Goal: Transaction & Acquisition: Purchase product/service

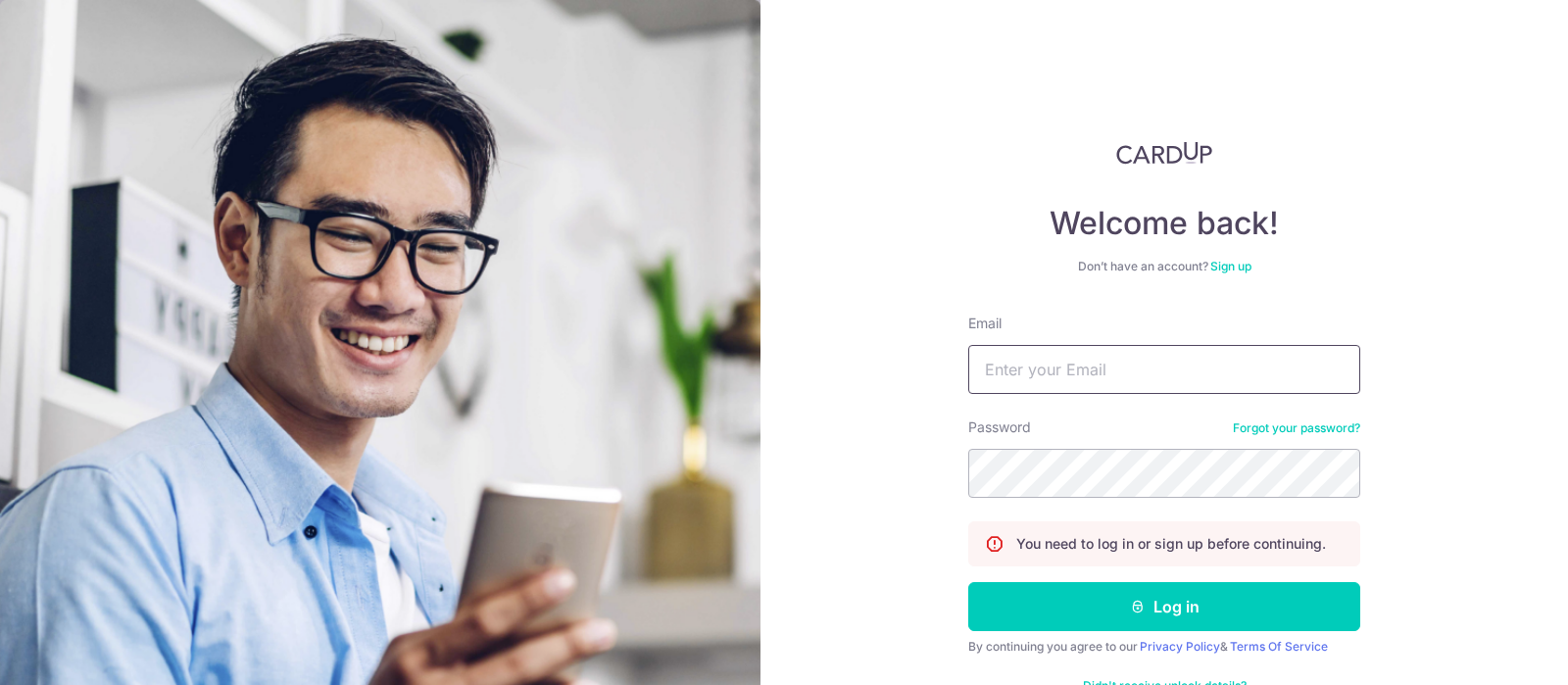
click at [1007, 375] on input "Email" at bounding box center [1163, 369] width 392 height 49
click at [1007, 374] on input "Email" at bounding box center [1163, 369] width 392 height 49
click at [1088, 369] on input "Email" at bounding box center [1163, 369] width 392 height 49
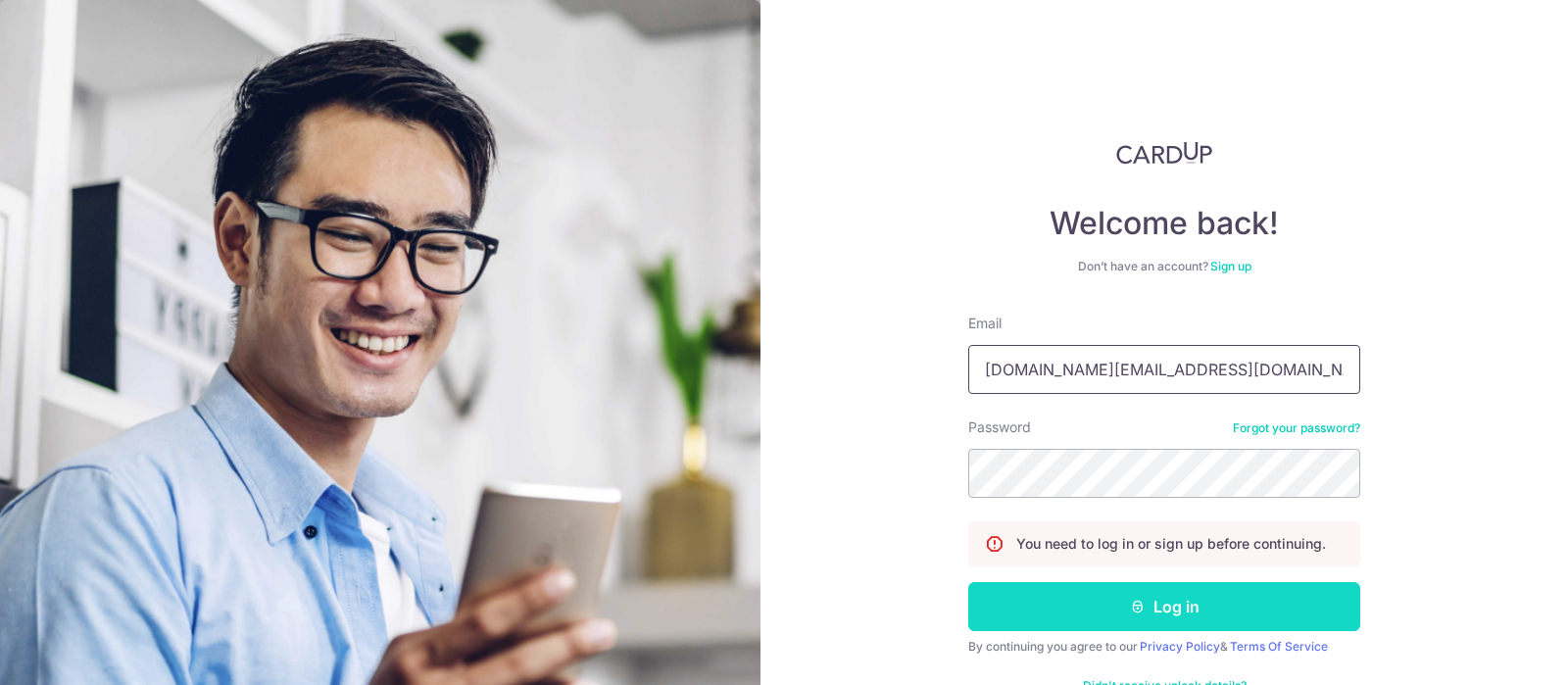
type input "singapore.finance@geochem.sg"
click at [1084, 592] on button "Log in" at bounding box center [1163, 606] width 392 height 49
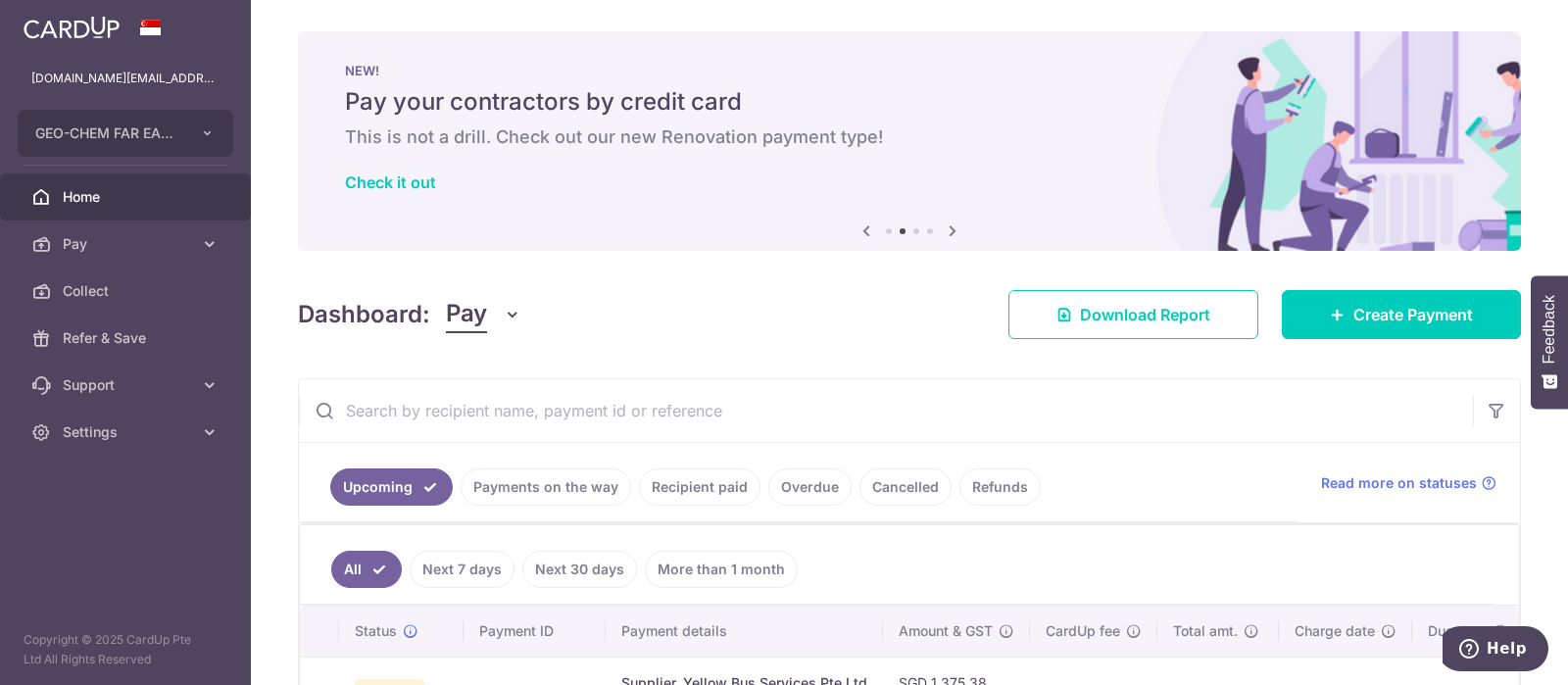
scroll to position [135, 0]
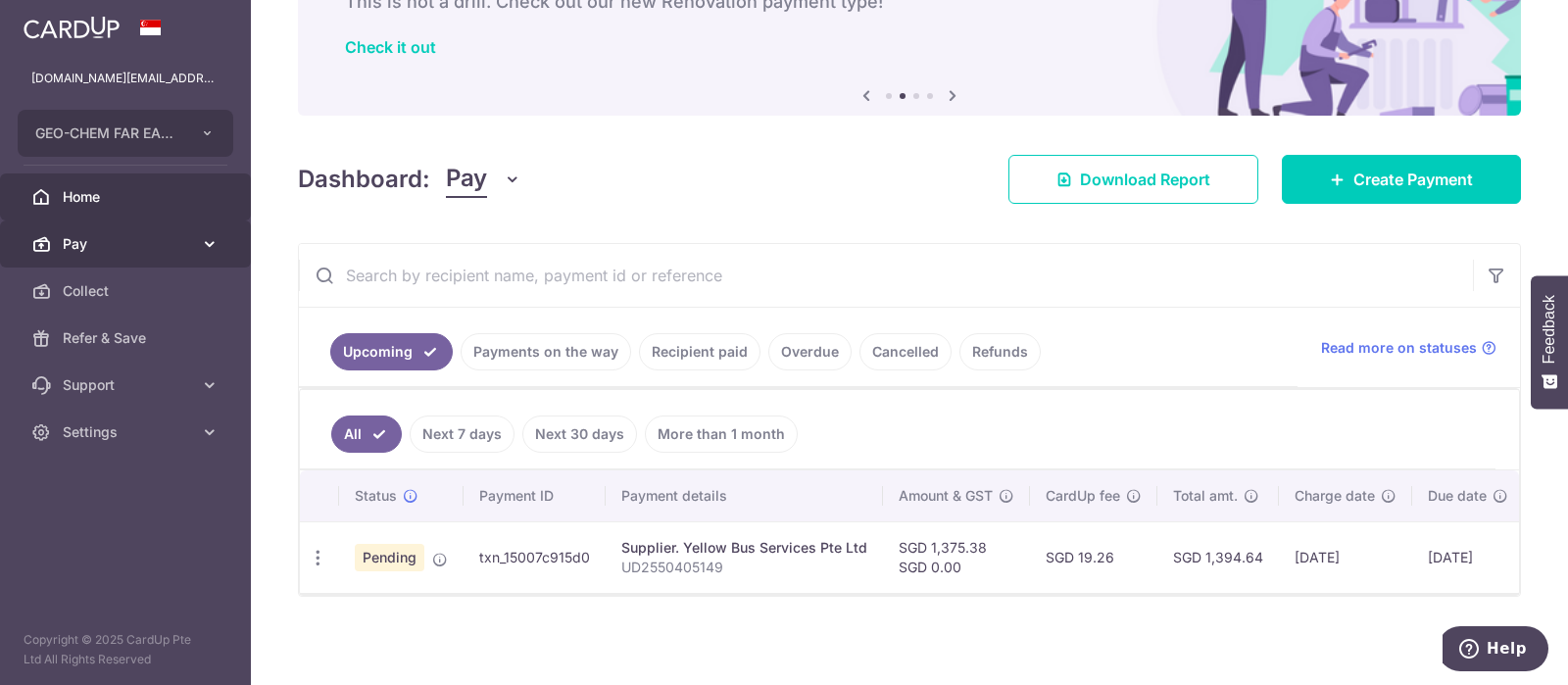
click at [111, 236] on span "Pay" at bounding box center [127, 244] width 129 height 20
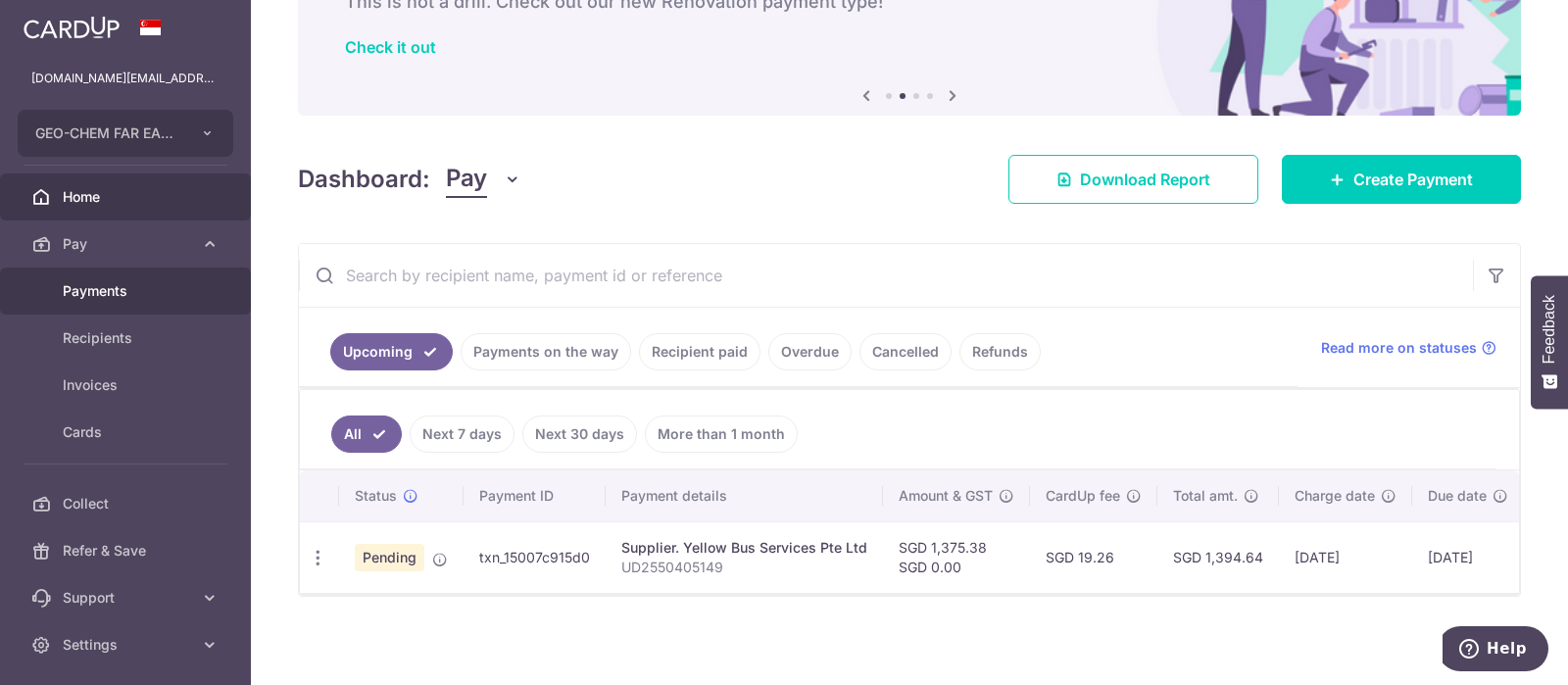
click at [116, 287] on span "Payments" at bounding box center [127, 291] width 129 height 20
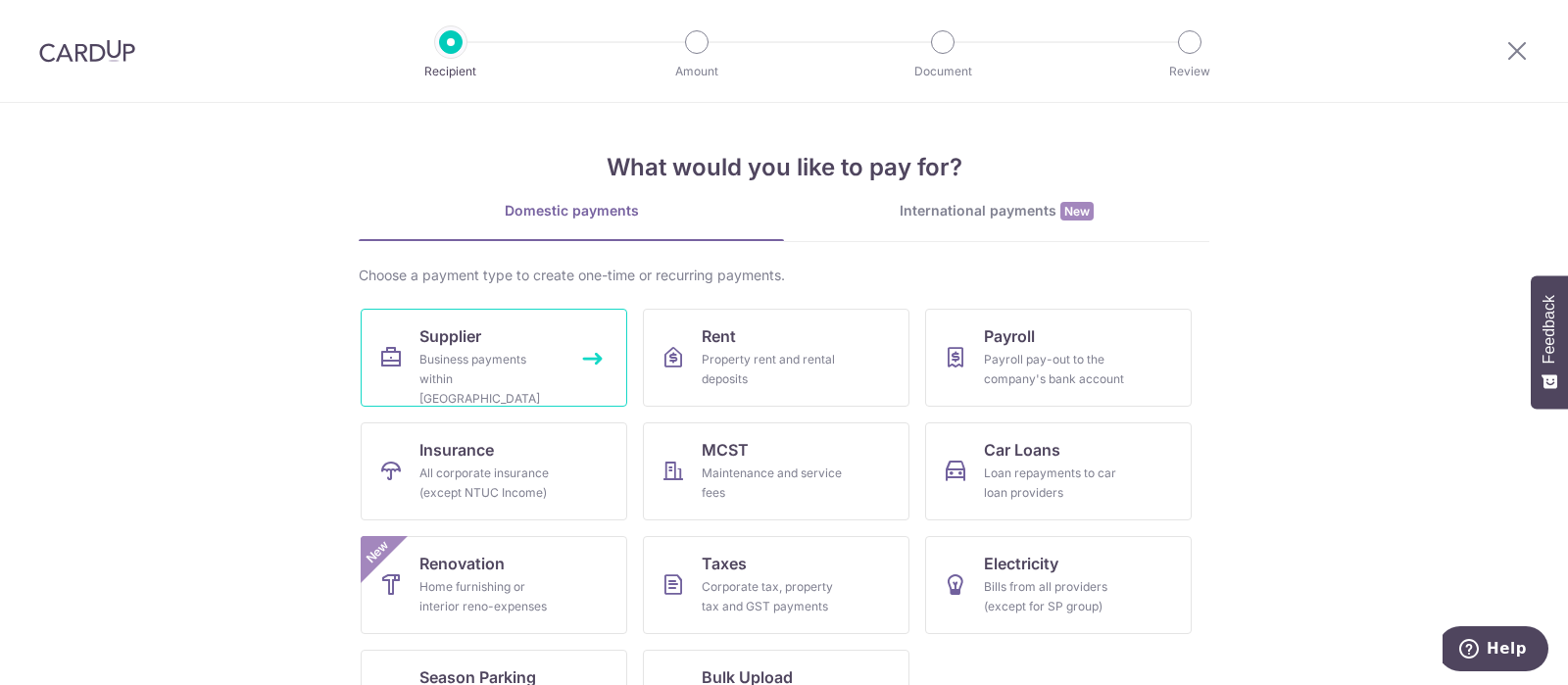
click at [469, 359] on div "Business payments within Singapore" at bounding box center [490, 379] width 141 height 59
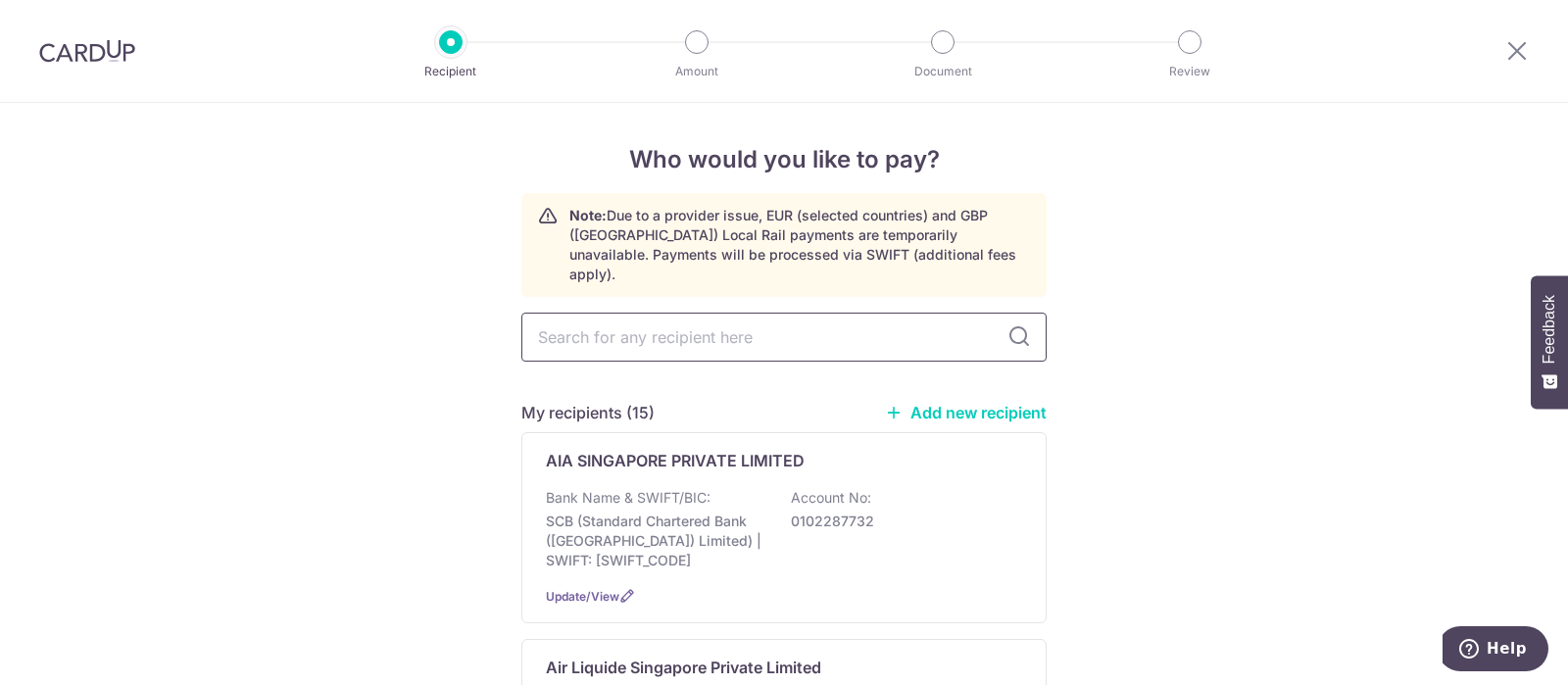
click at [667, 326] on input "text" at bounding box center [784, 338] width 525 height 49
paste input "UWCSEA"
type input "UWCSEA"
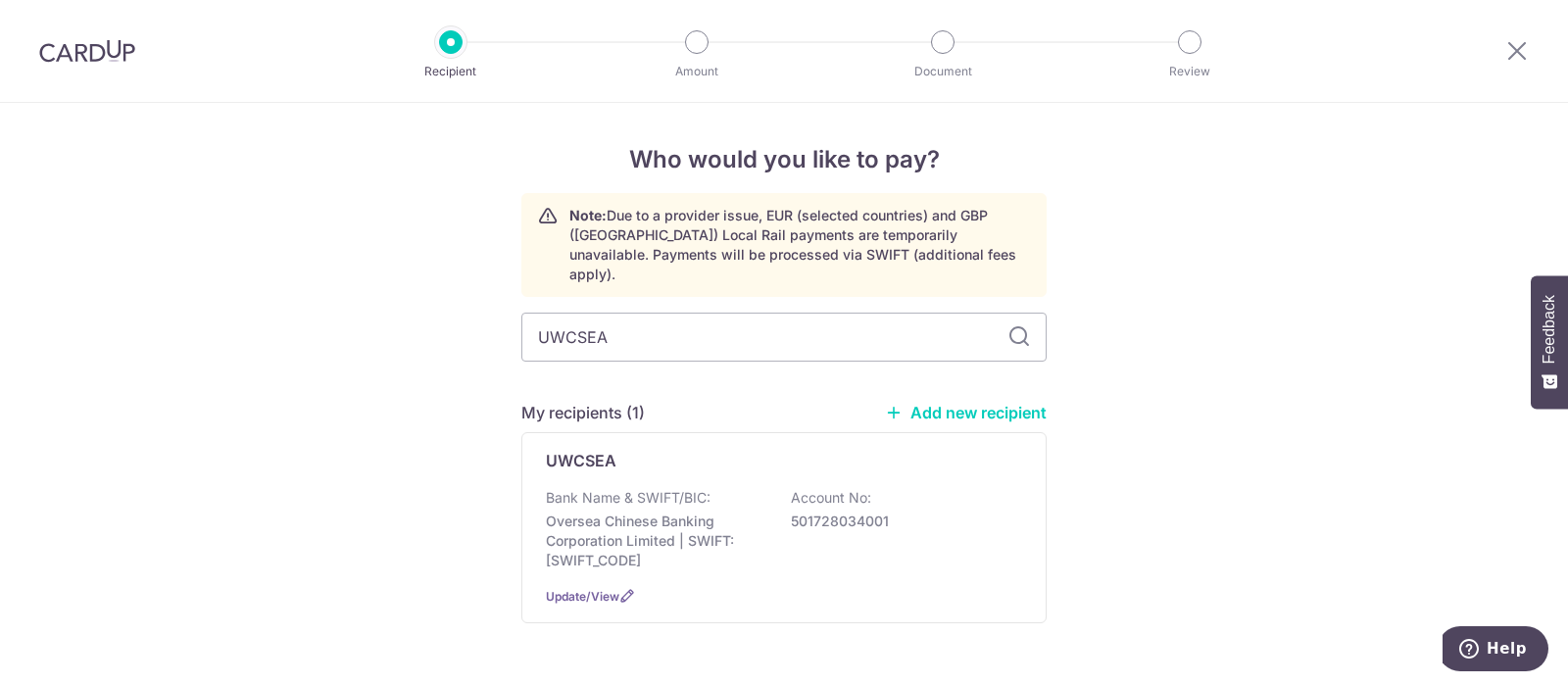
click at [1020, 325] on icon at bounding box center [1019, 337] width 24 height 24
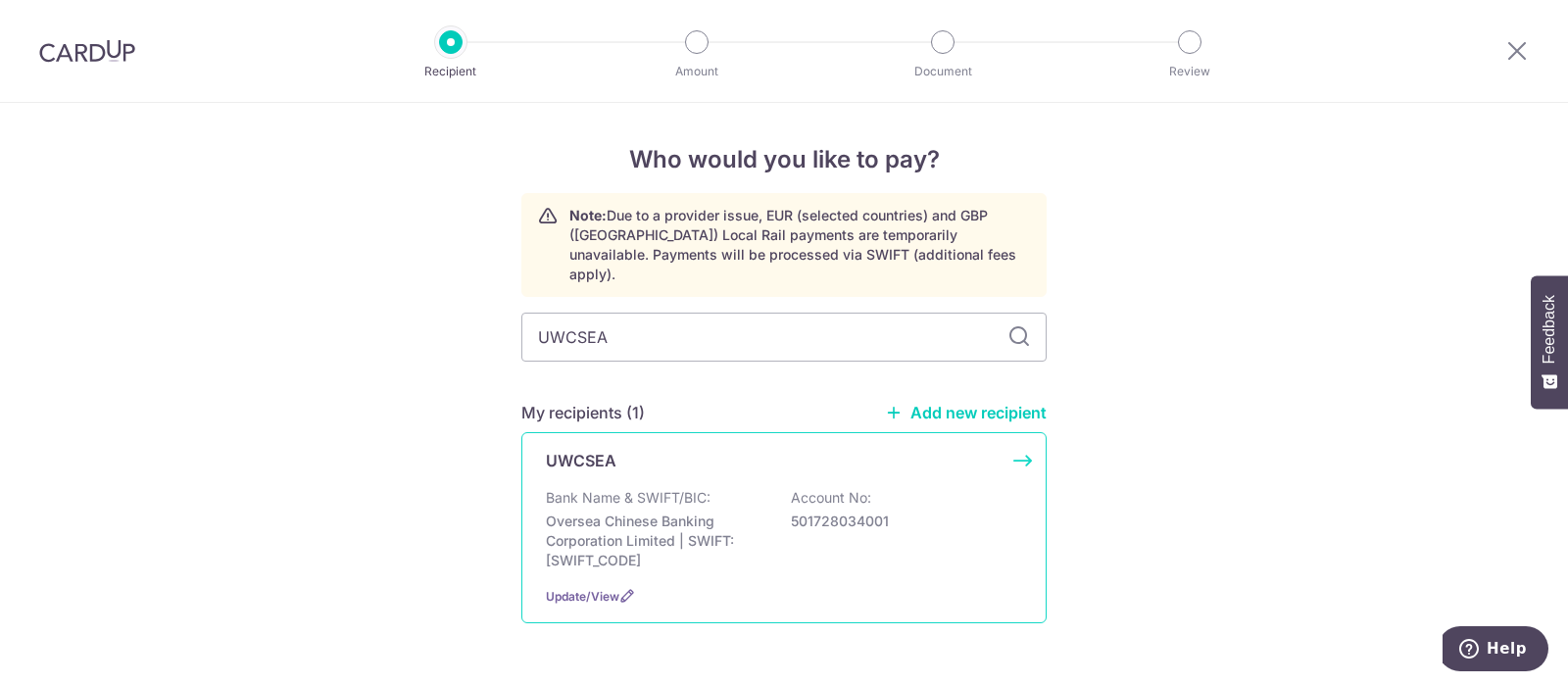
click at [713, 490] on div "Bank Name & SWIFT/BIC: Oversea Chinese Banking Corporation Limited | SWIFT: [SW…" at bounding box center [784, 528] width 476 height 82
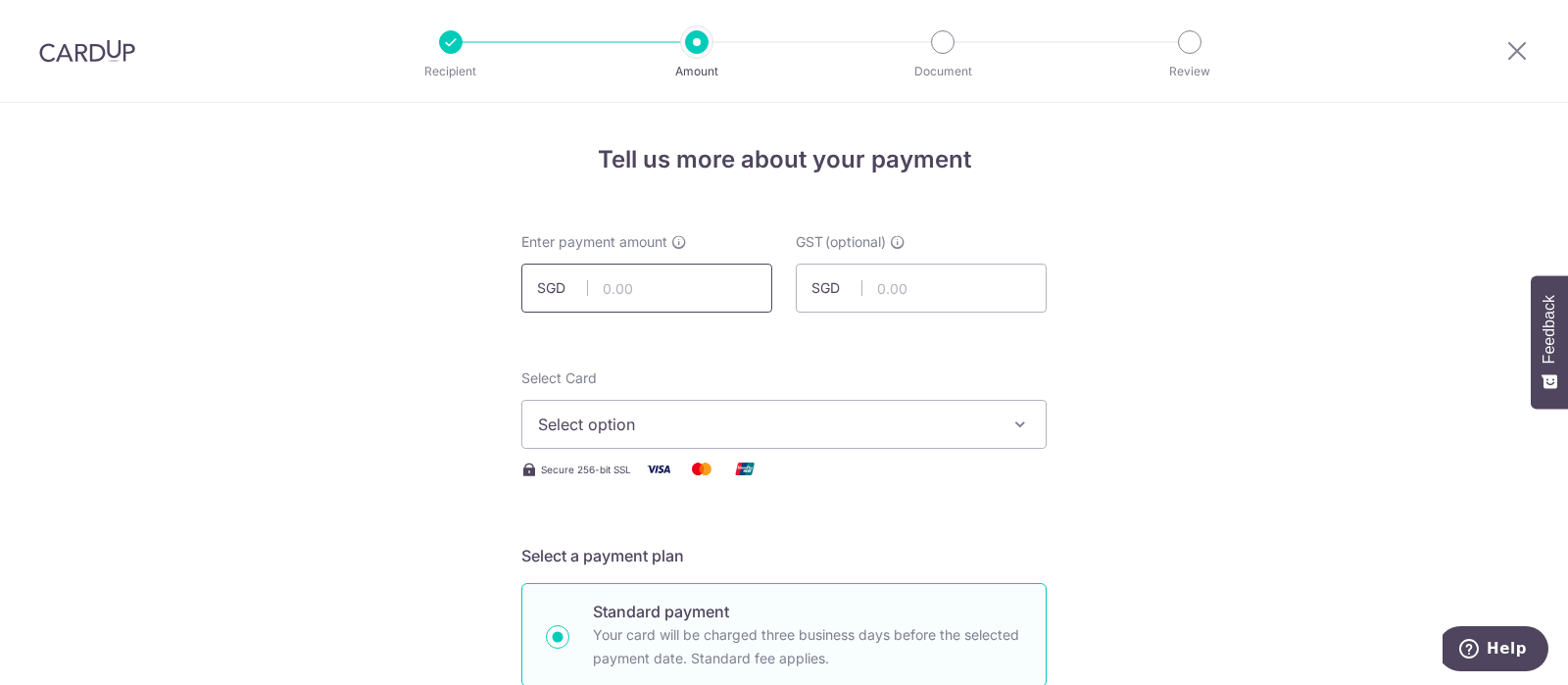
click at [685, 286] on input "text" at bounding box center [647, 288] width 251 height 49
click at [694, 294] on input "text" at bounding box center [647, 288] width 251 height 49
type input "34,640.00"
click at [585, 430] on span "Select option" at bounding box center [766, 424] width 456 height 24
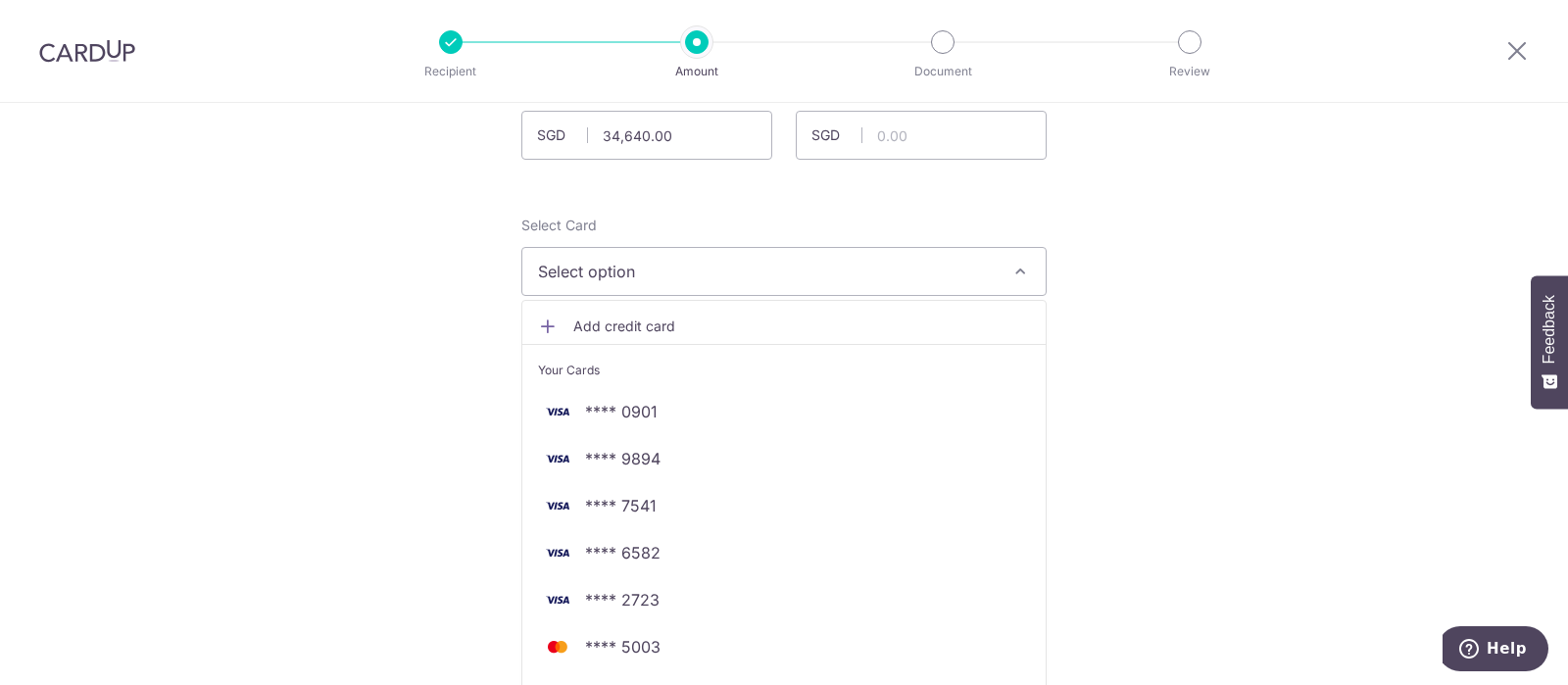
scroll to position [195, 0]
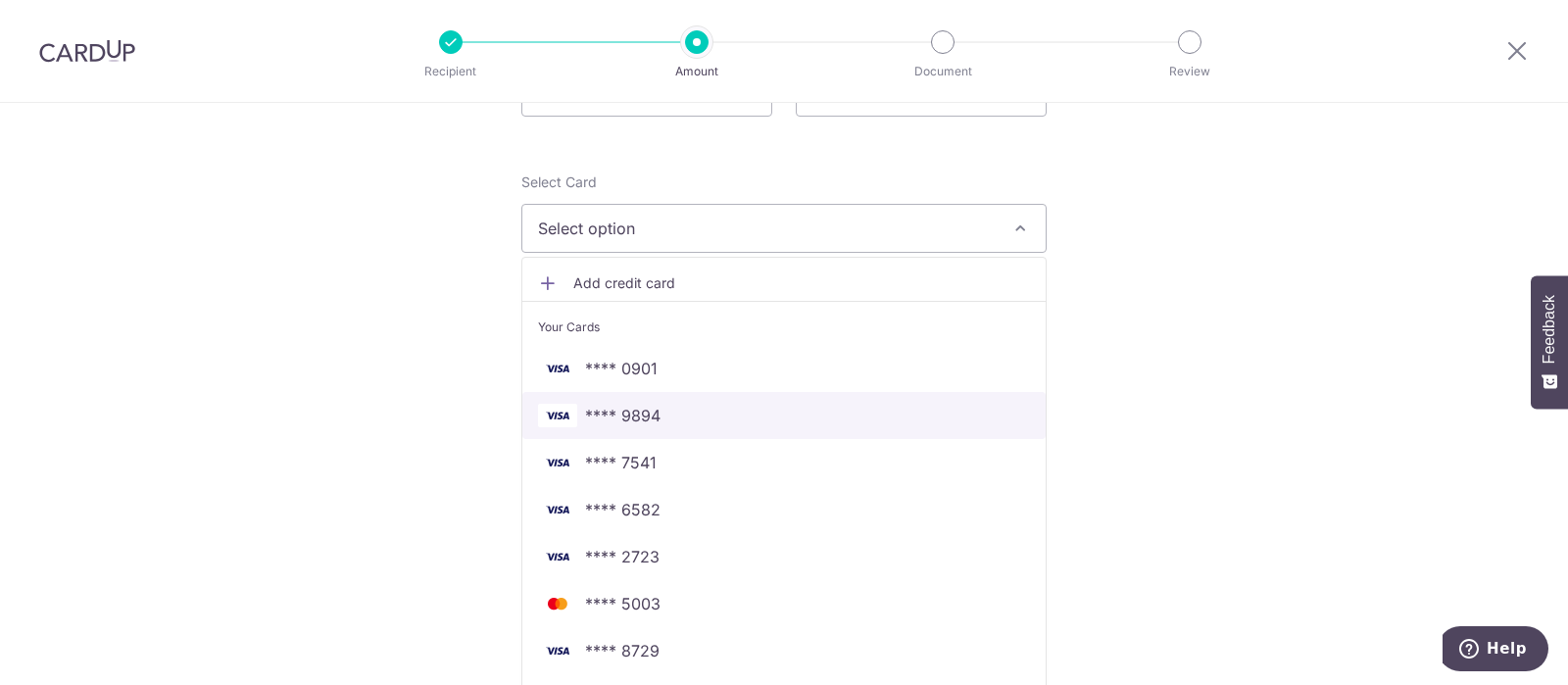
click at [638, 421] on span "**** 9894" at bounding box center [622, 416] width 75 height 24
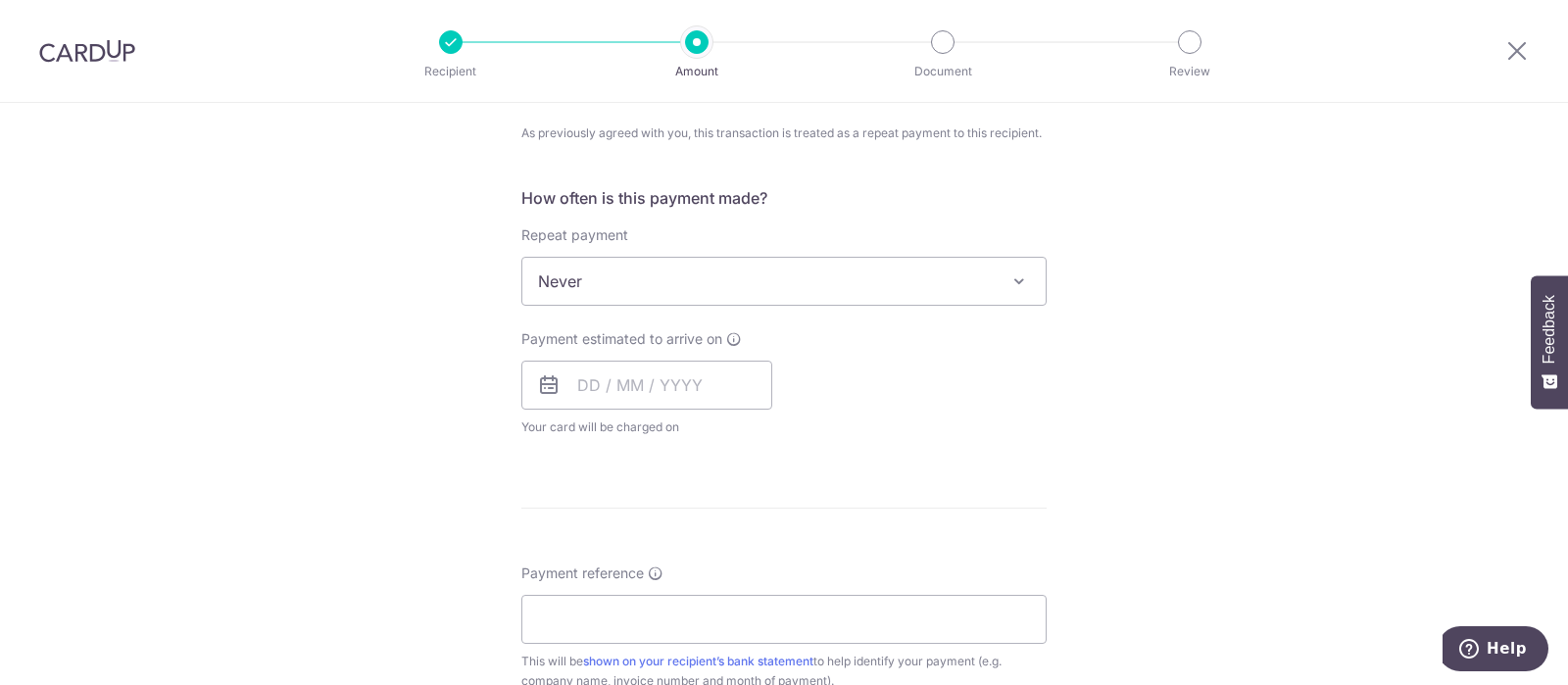
scroll to position [784, 0]
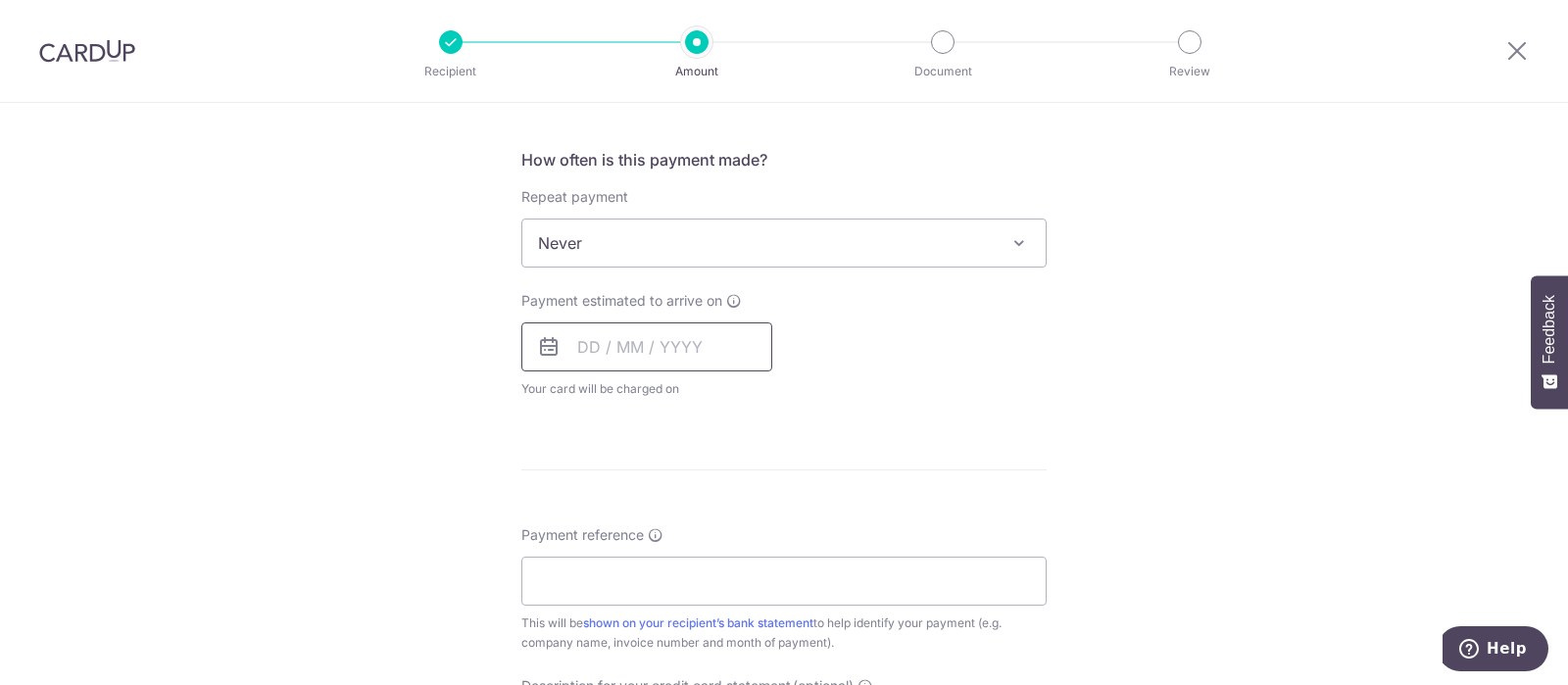
click at [614, 354] on input "text" at bounding box center [647, 346] width 251 height 49
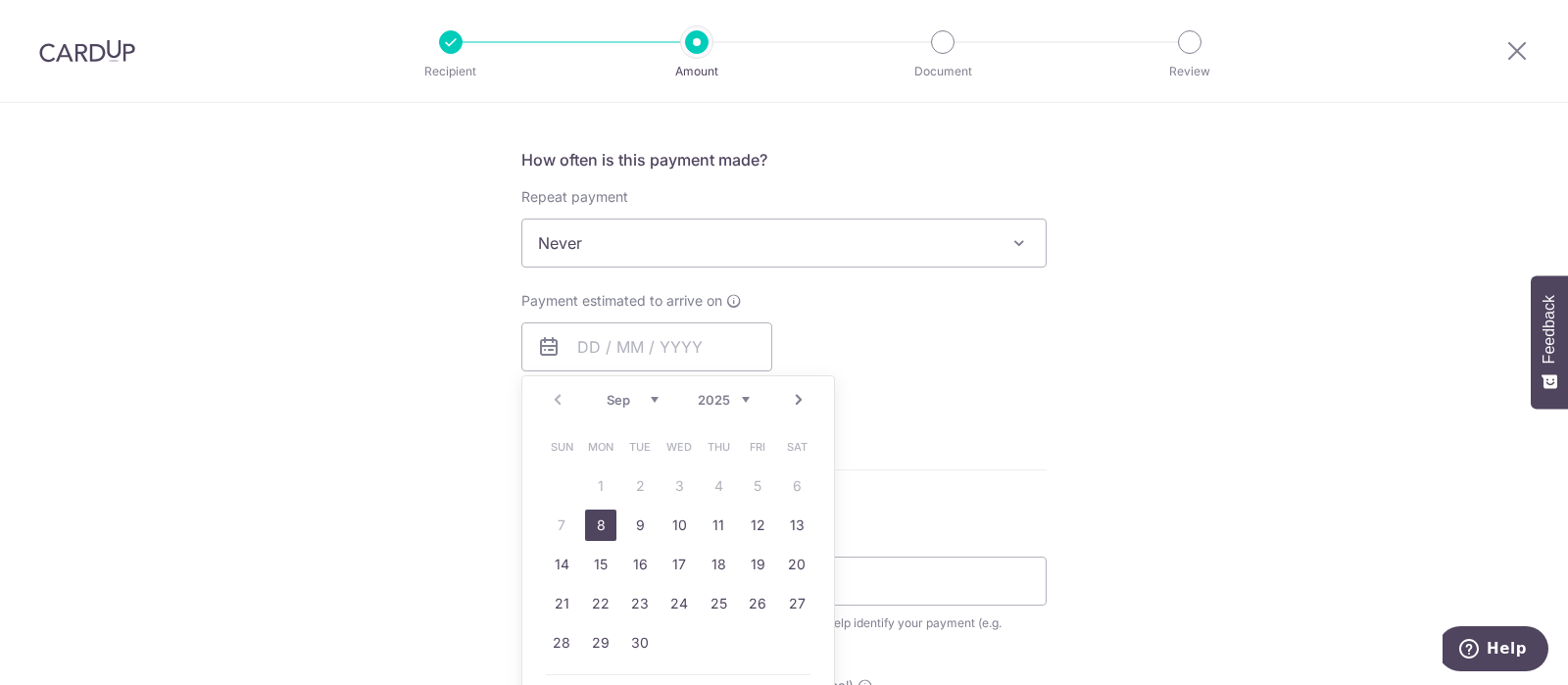
click at [600, 518] on link "8" at bounding box center [600, 525] width 32 height 32
type input "[DATE]"
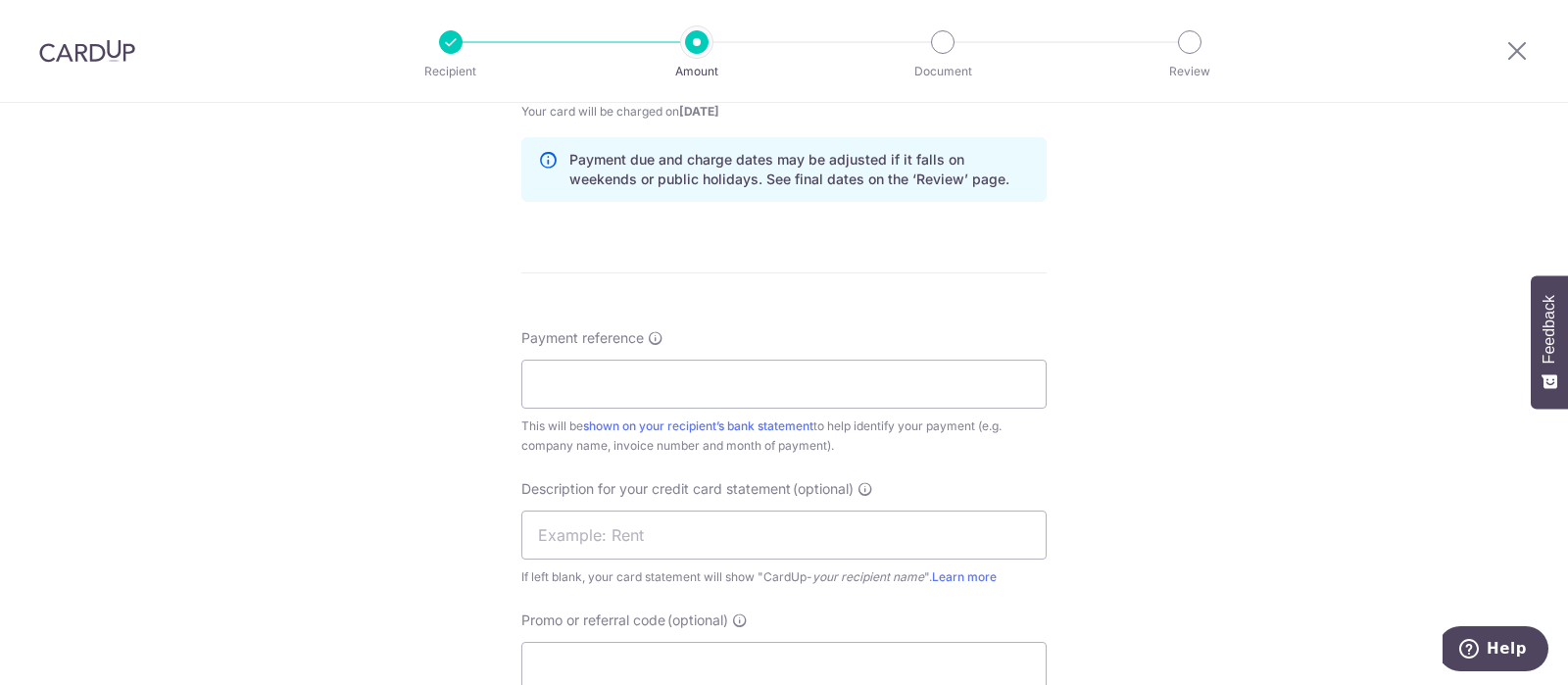
scroll to position [1078, 0]
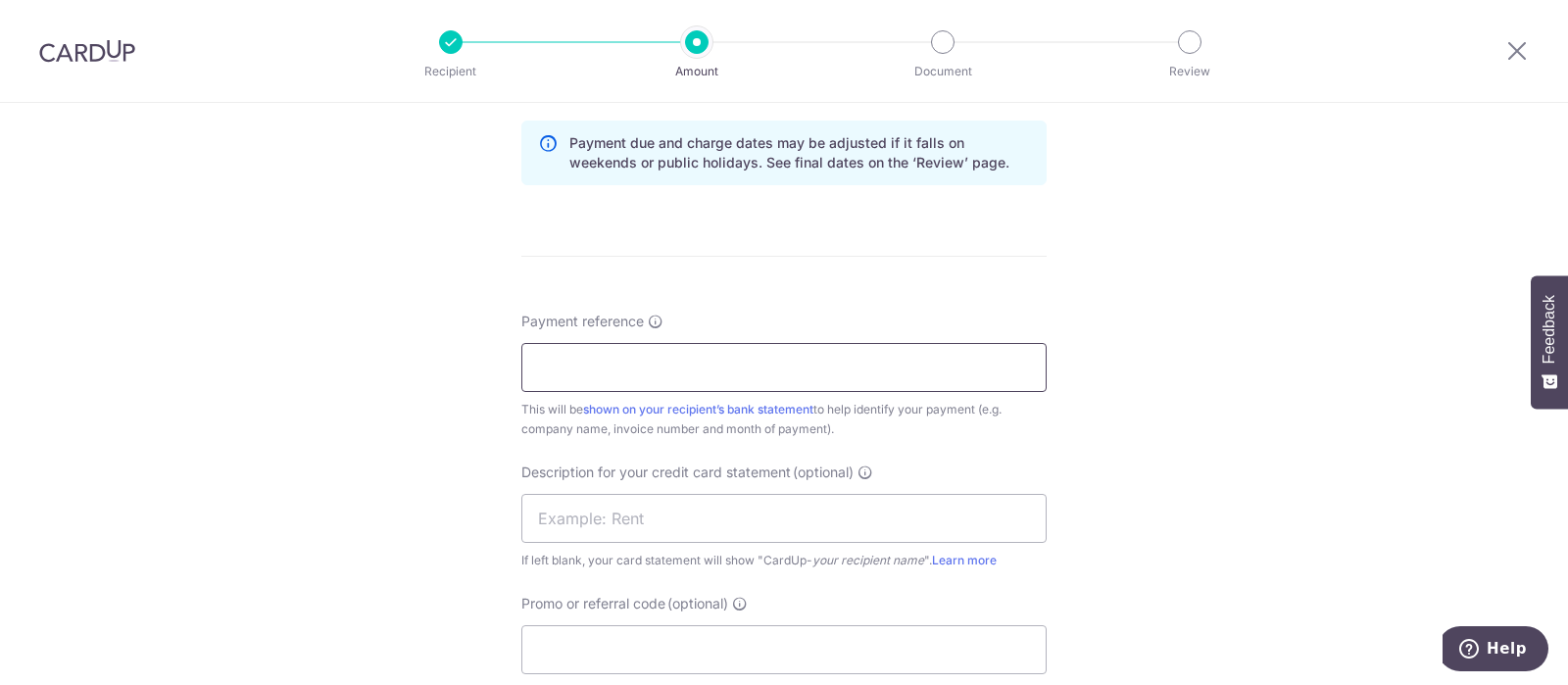
click at [623, 379] on input "Payment reference" at bounding box center [784, 367] width 525 height 49
paste input "TBRD00026600"
paste input "TBRD00025940"
type input "TBRD00026600 TBRD00025940"
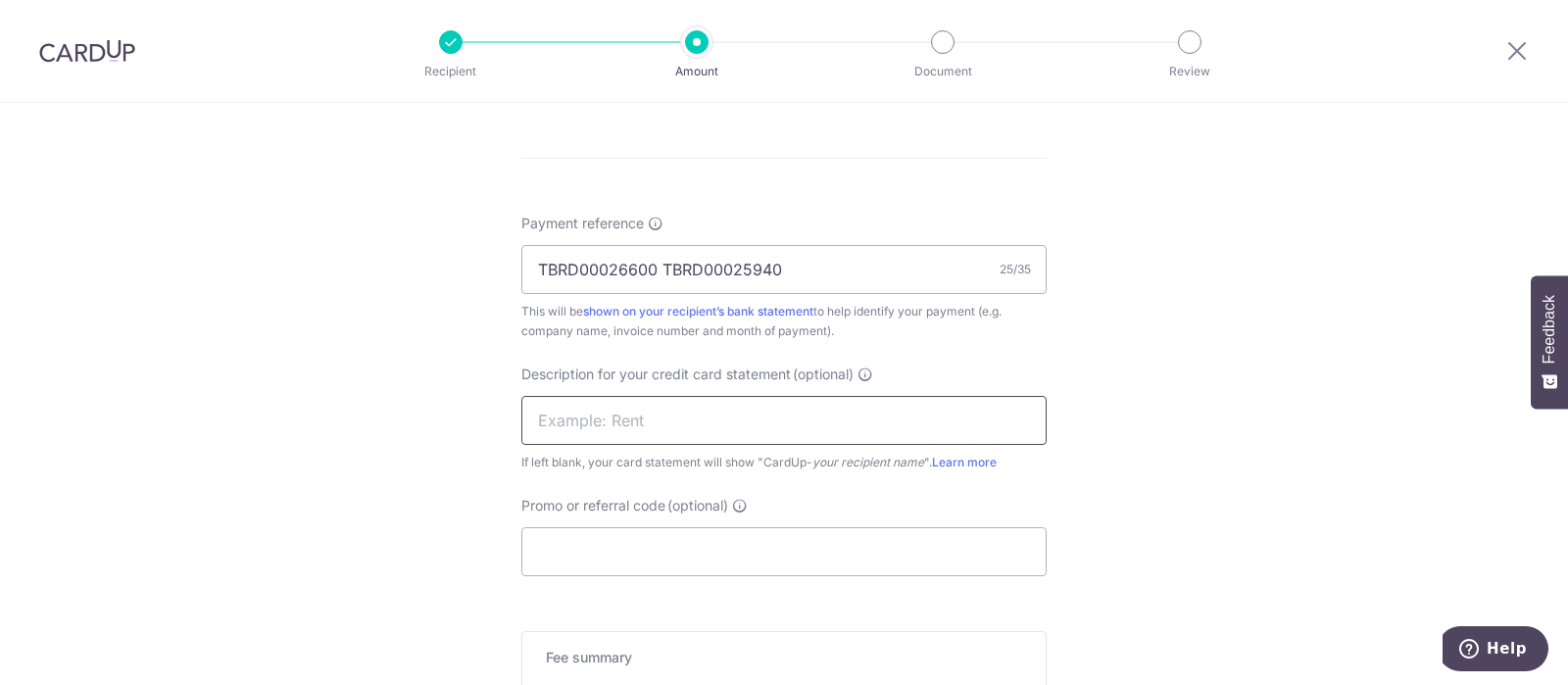
click at [723, 415] on input "text" at bounding box center [784, 420] width 525 height 49
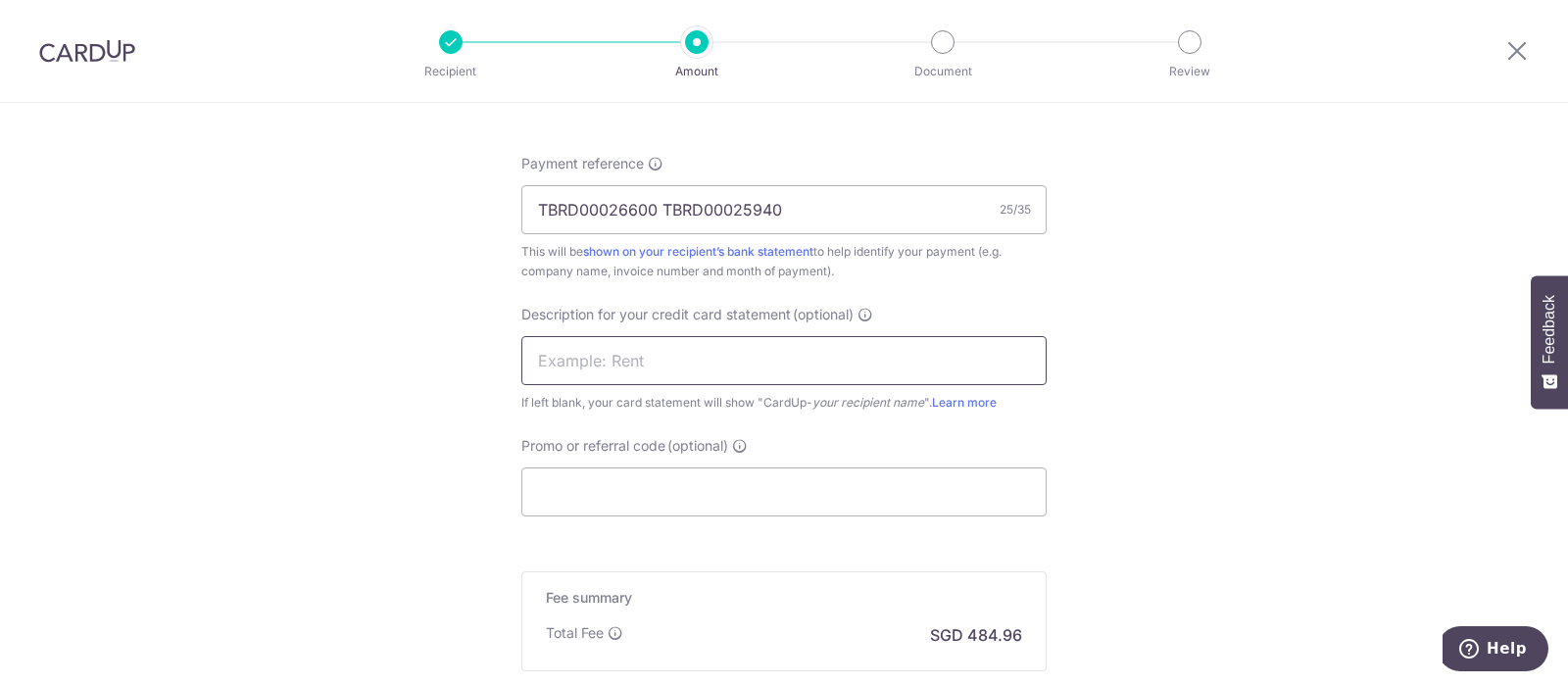
scroll to position [1273, 0]
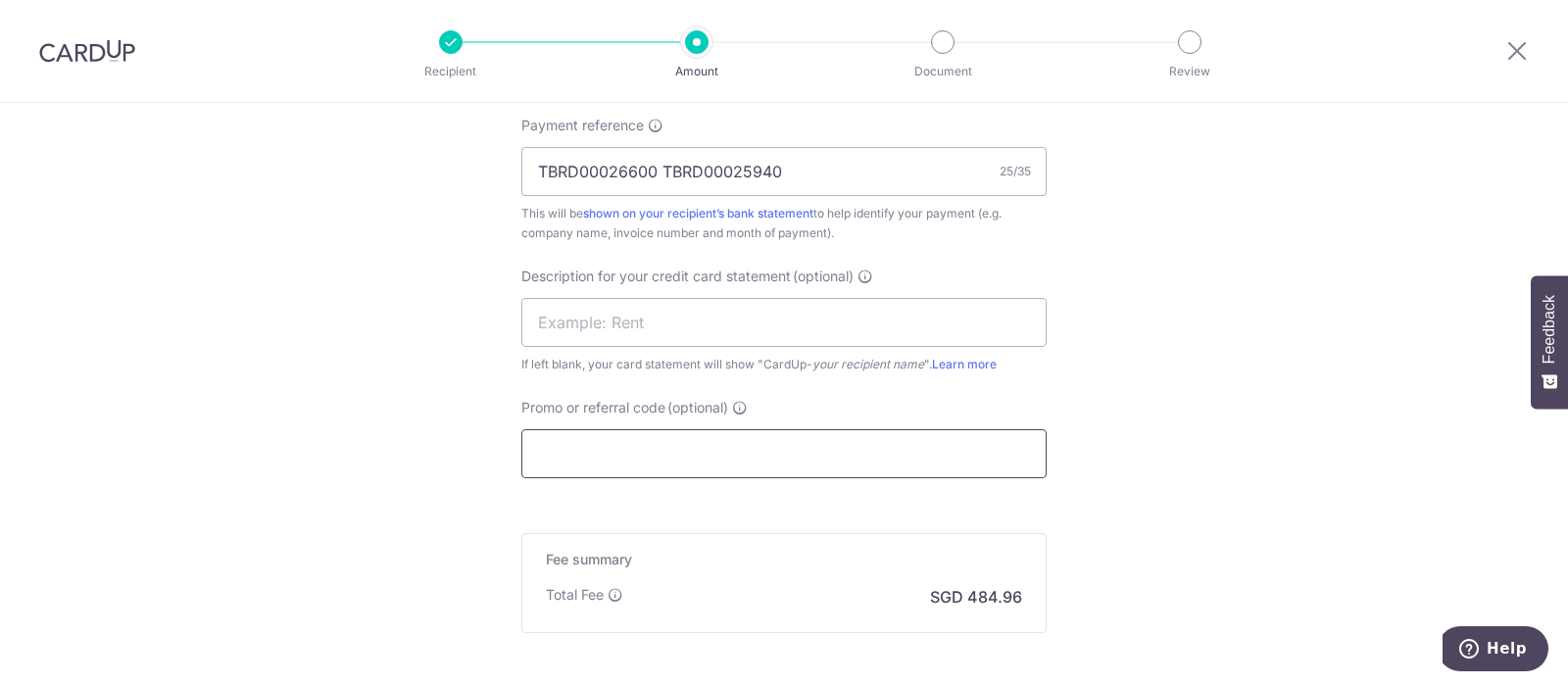
click at [694, 454] on input "Promo or referral code (optional)" at bounding box center [784, 454] width 525 height 49
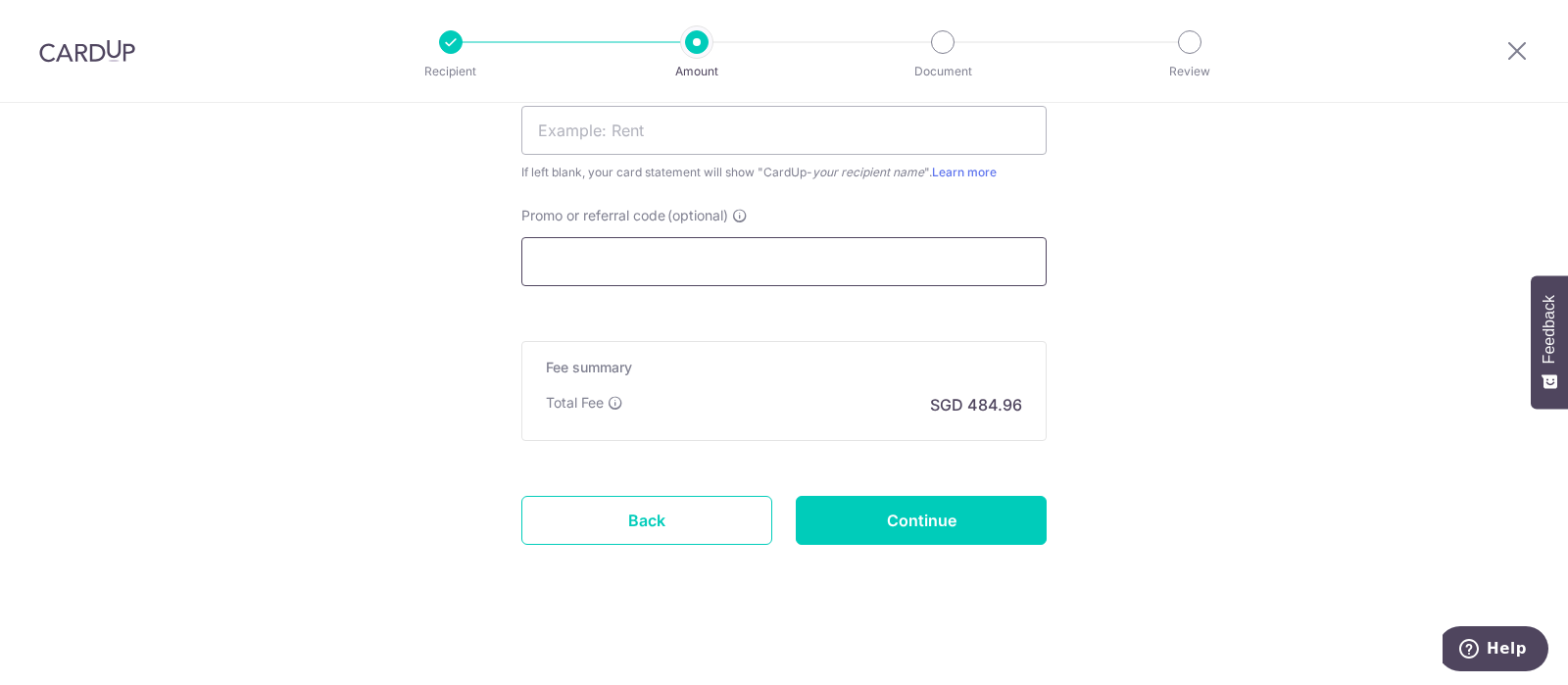
scroll to position [1470, 0]
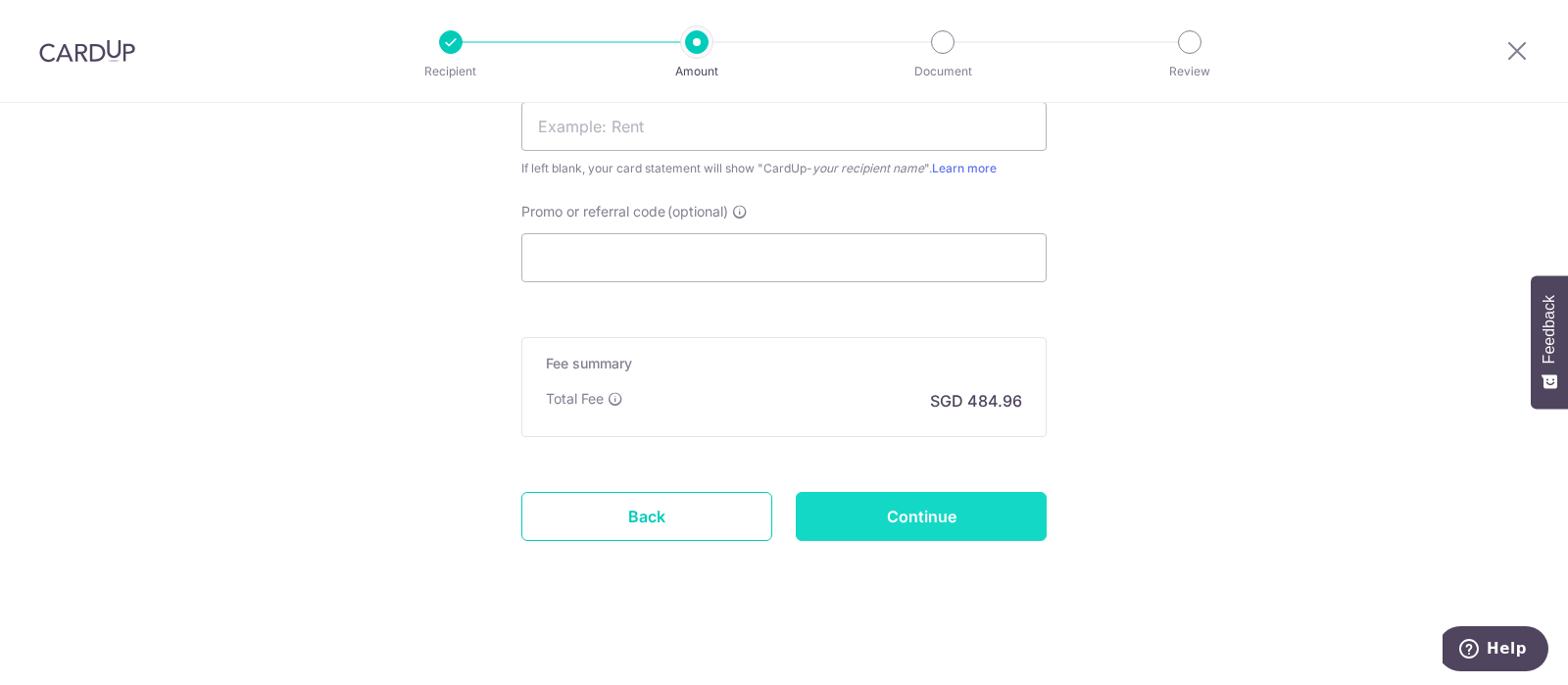
click at [948, 521] on input "Continue" at bounding box center [921, 516] width 251 height 49
type input "Create Schedule"
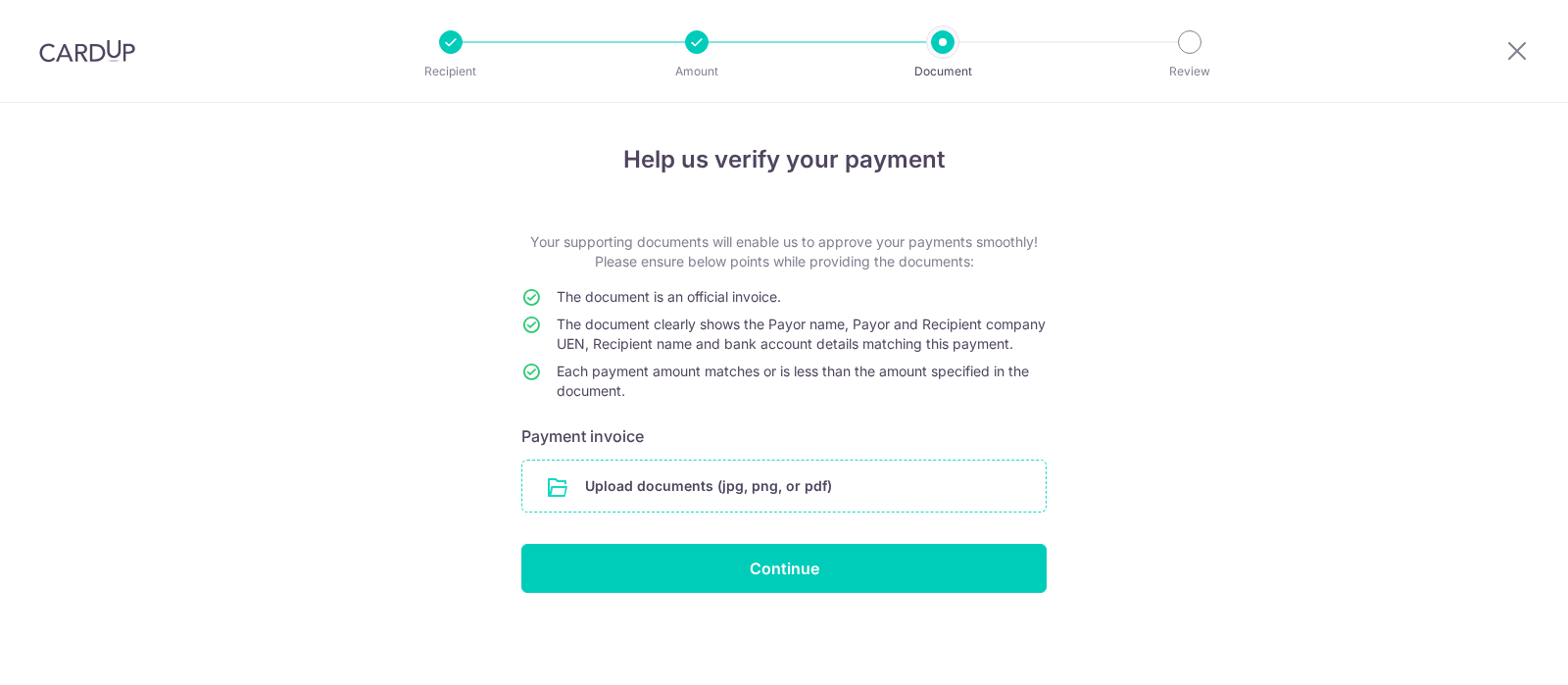
click at [794, 493] on input "file" at bounding box center [784, 486] width 523 height 51
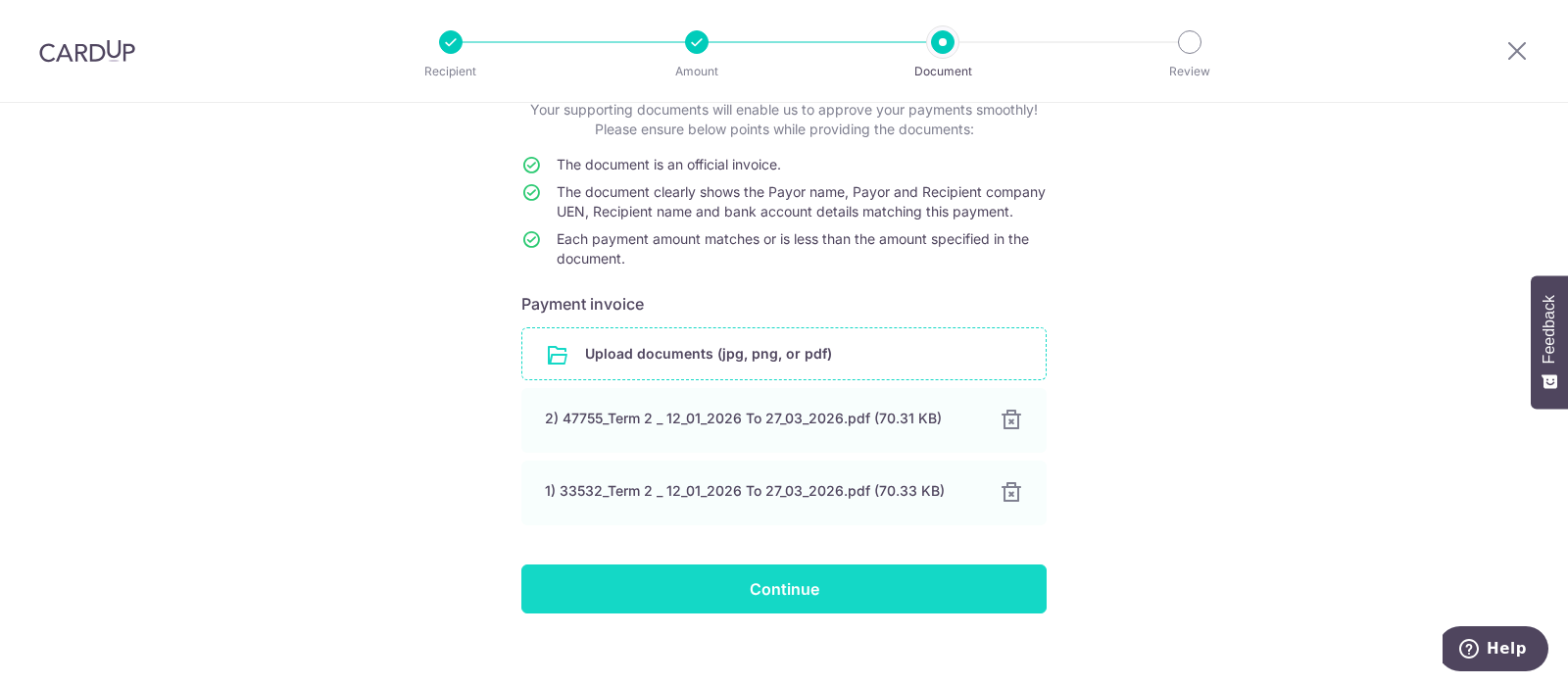
scroll to position [172, 0]
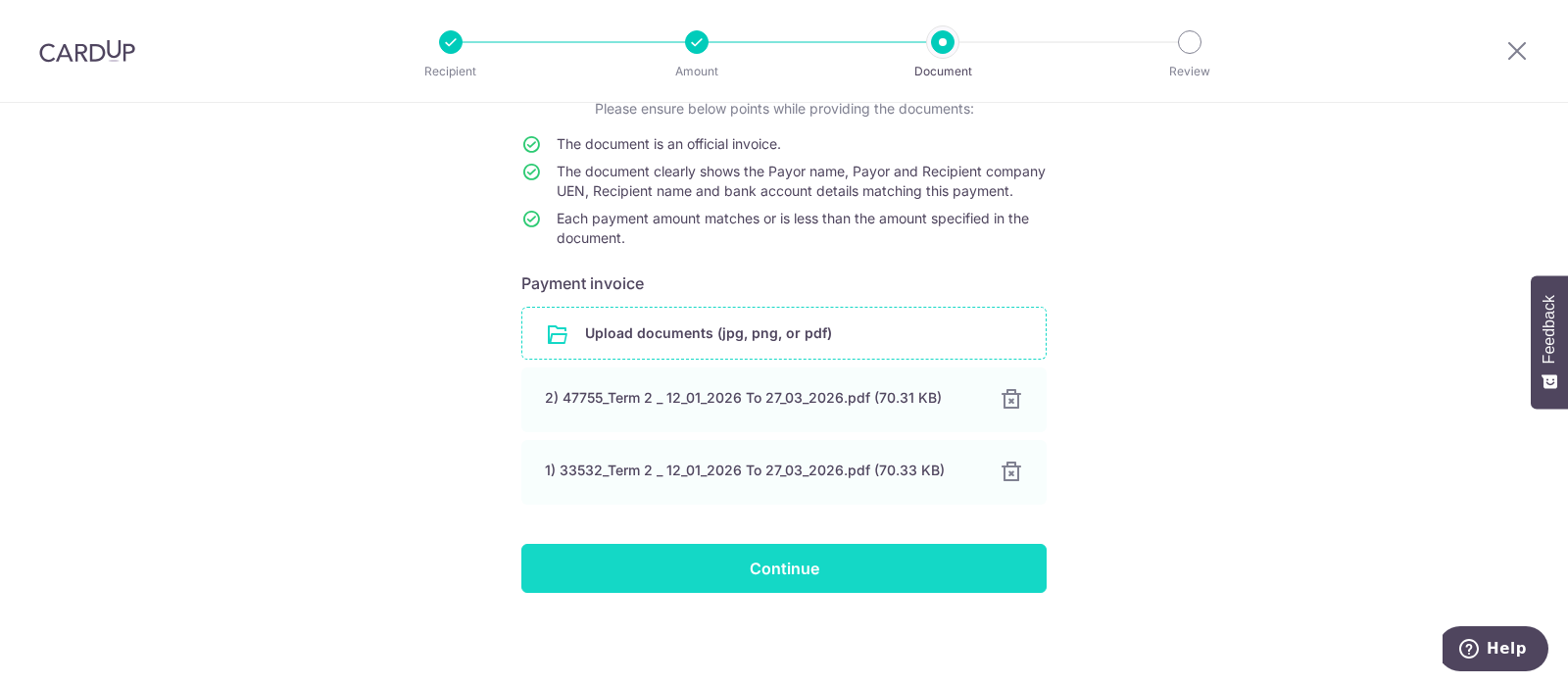
click at [814, 558] on input "Continue" at bounding box center [784, 569] width 525 height 49
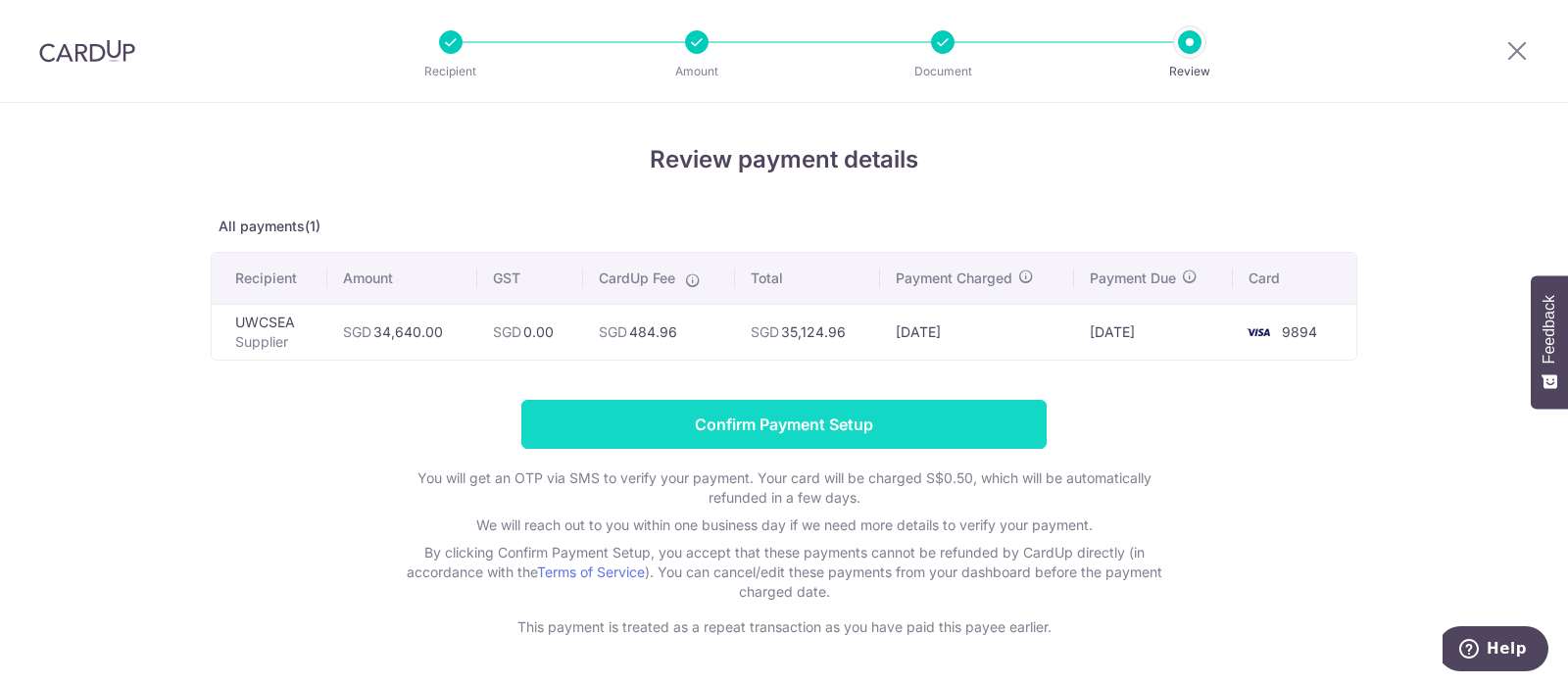
click at [773, 417] on input "Confirm Payment Setup" at bounding box center [784, 424] width 525 height 49
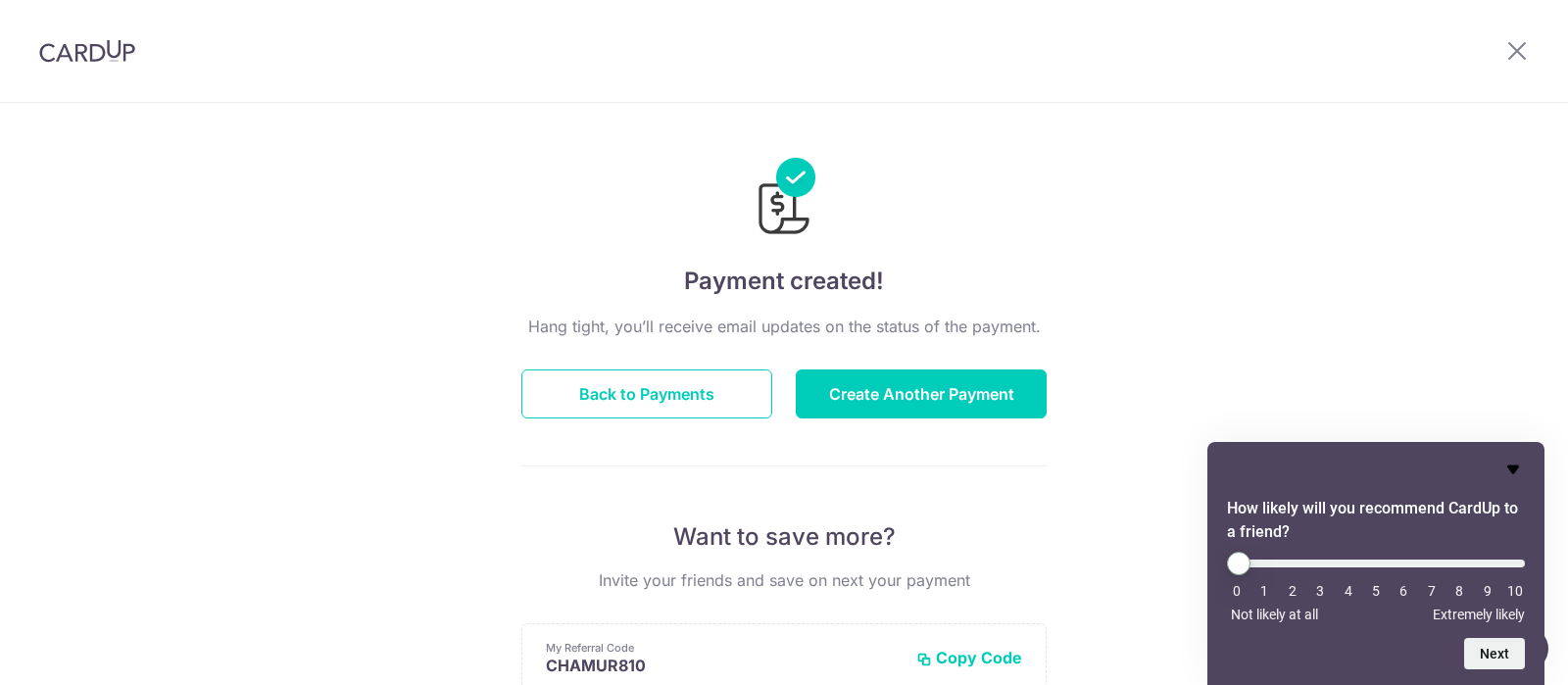
click at [1510, 470] on icon "Hide survey" at bounding box center [1513, 469] width 24 height 24
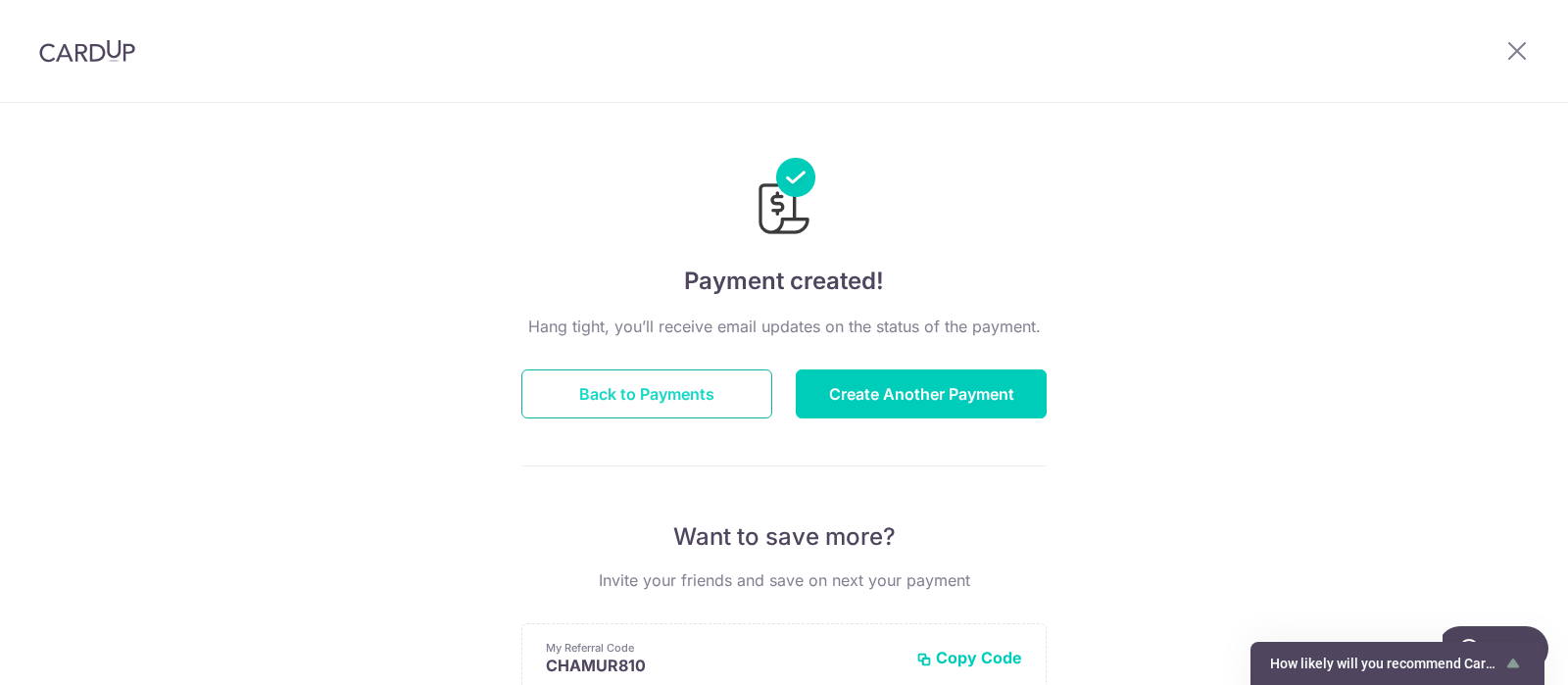
click at [605, 395] on button "Back to Payments" at bounding box center [647, 394] width 251 height 49
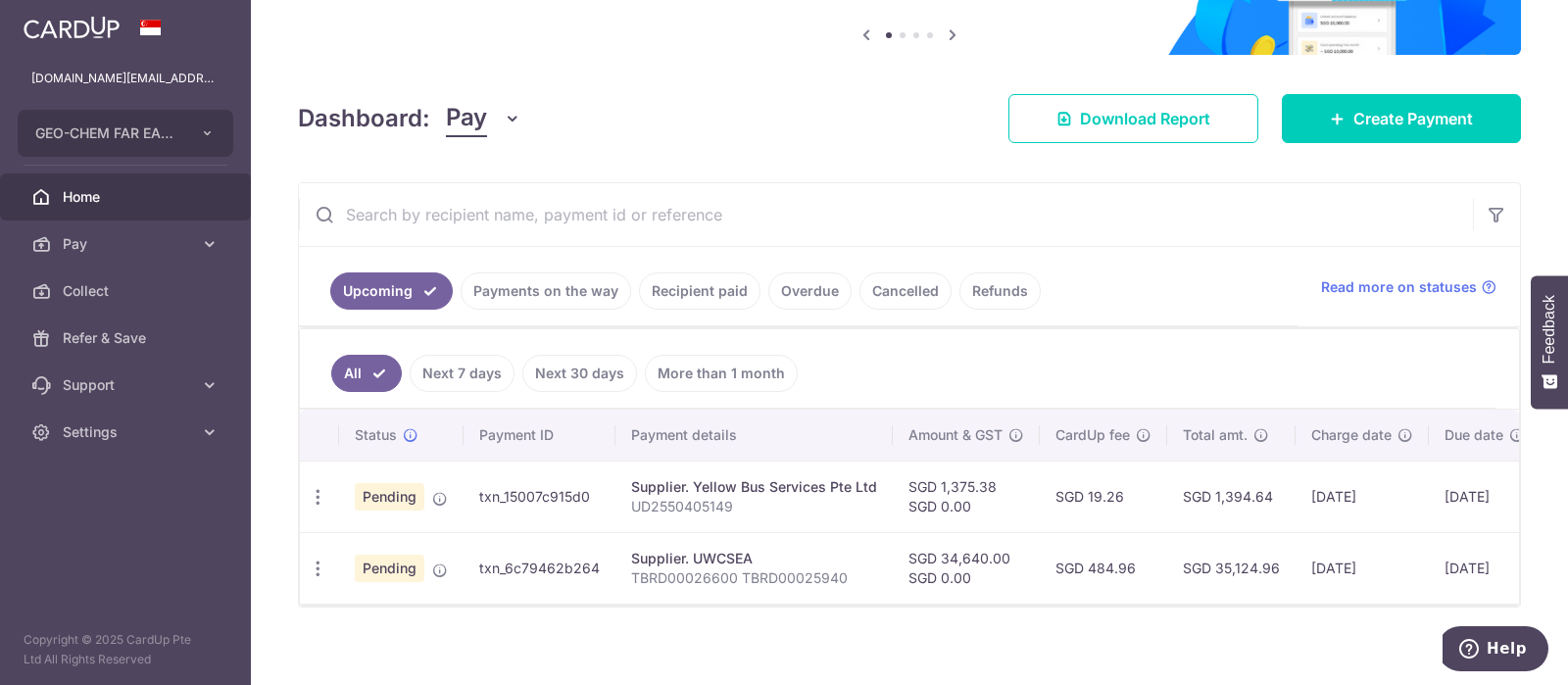
scroll to position [206, 0]
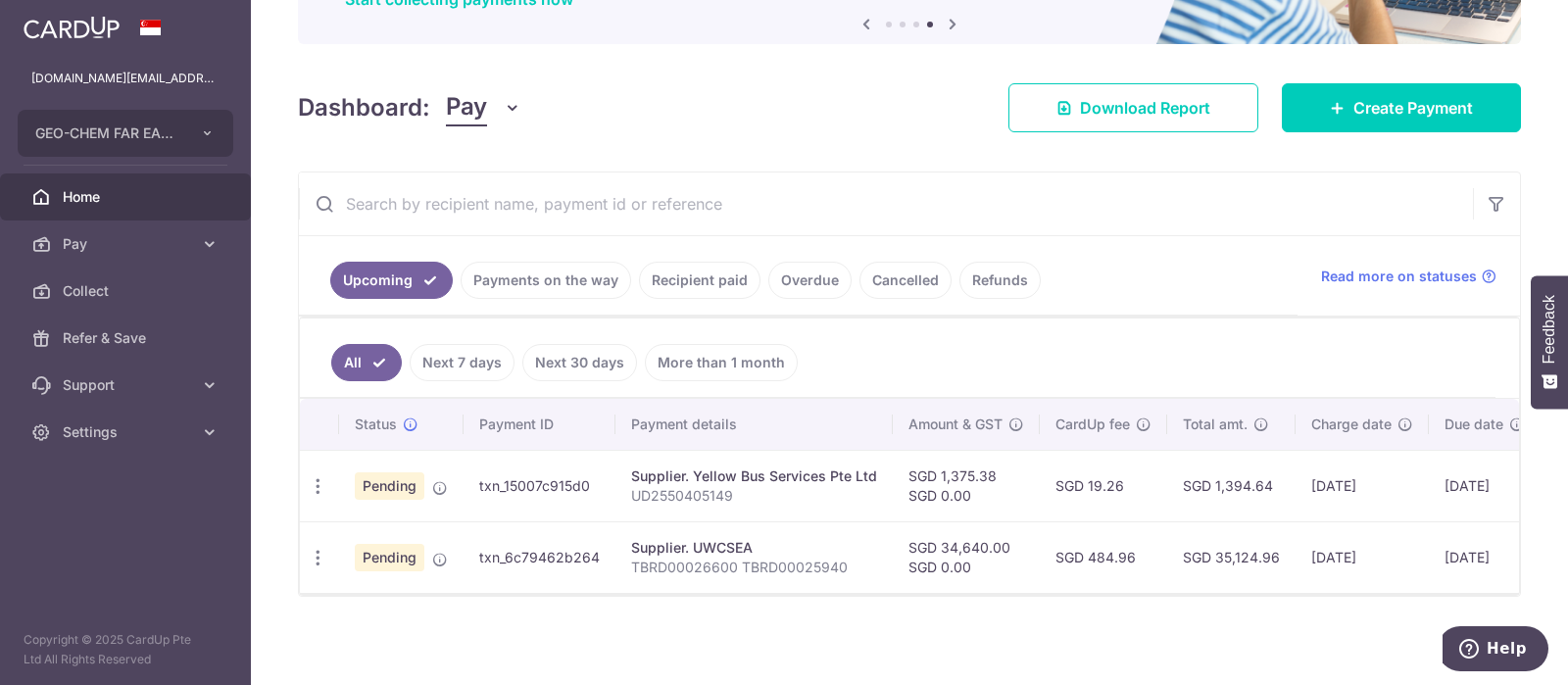
drag, startPoint x: 473, startPoint y: 555, endPoint x: 607, endPoint y: 552, distance: 134.0
click at [605, 552] on td "txn_6c79462b264" at bounding box center [539, 557] width 152 height 71
copy td "txn_6c79462b264"
